Goal: Information Seeking & Learning: Learn about a topic

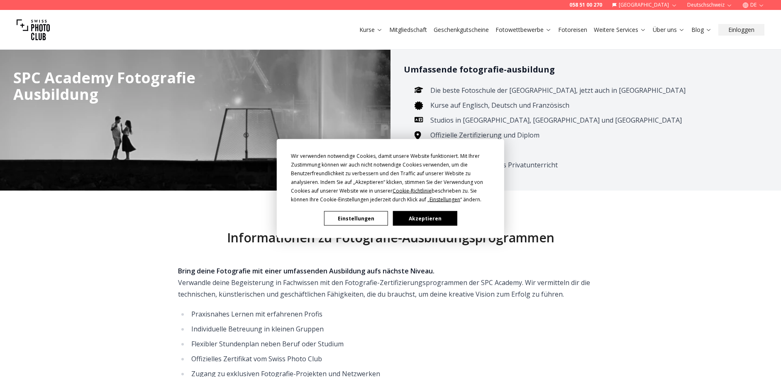
click at [431, 222] on button "Akzeptieren" at bounding box center [425, 219] width 64 height 15
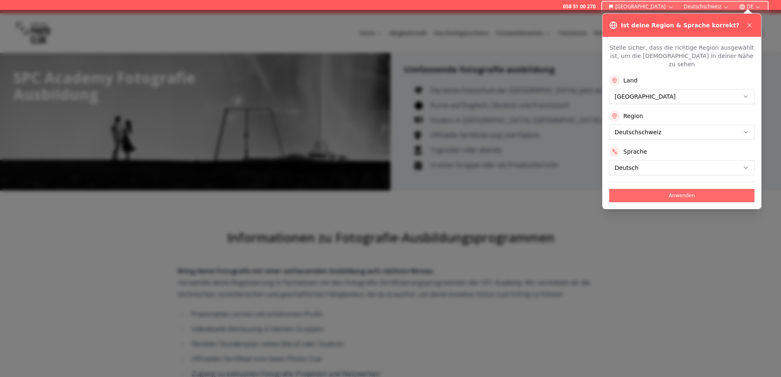
click at [685, 189] on button "Anwenden" at bounding box center [681, 195] width 145 height 13
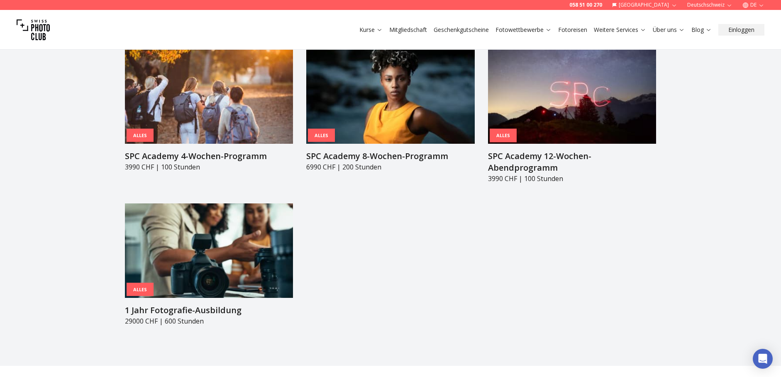
scroll to position [913, 0]
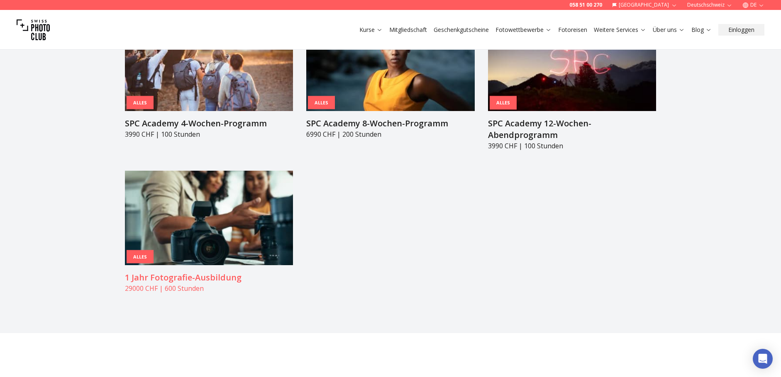
click at [140, 207] on img at bounding box center [209, 218] width 168 height 95
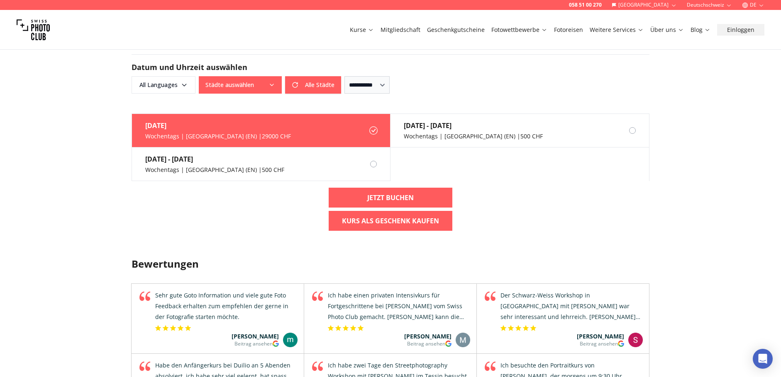
scroll to position [1037, 0]
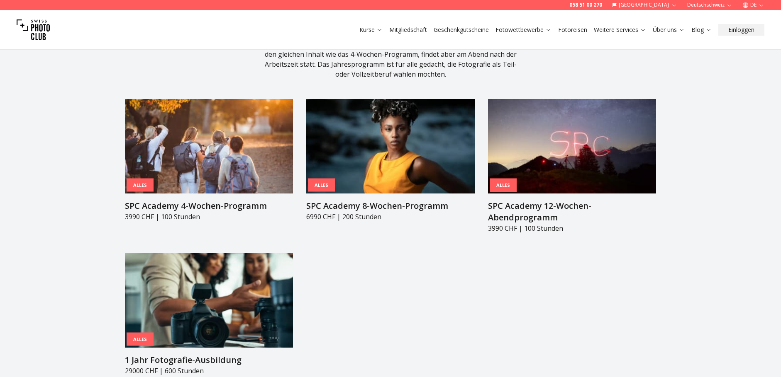
scroll to position [830, 0]
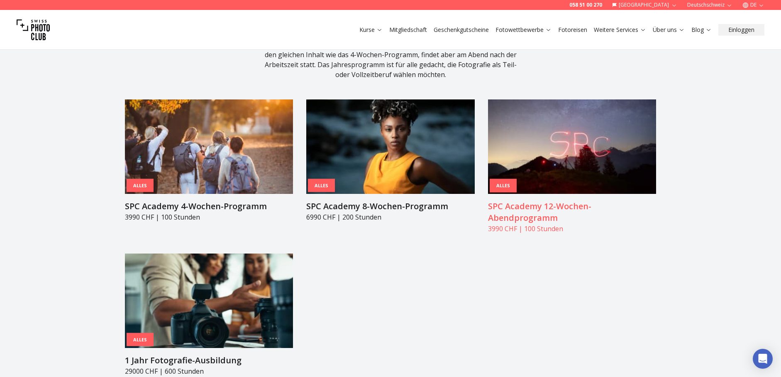
click at [540, 204] on h3 "SPC Academy 12-Wochen-Abendprogramm" at bounding box center [572, 212] width 168 height 23
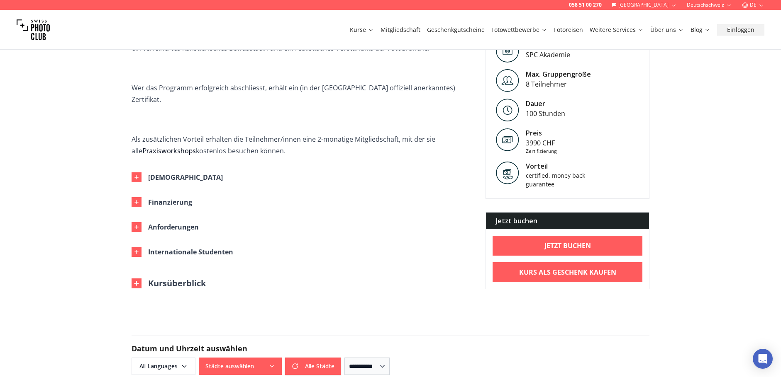
scroll to position [332, 0]
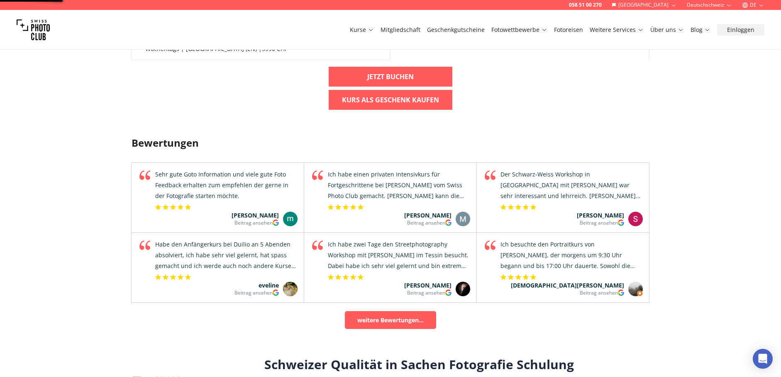
scroll to position [829, 0]
